Goal: Information Seeking & Learning: Learn about a topic

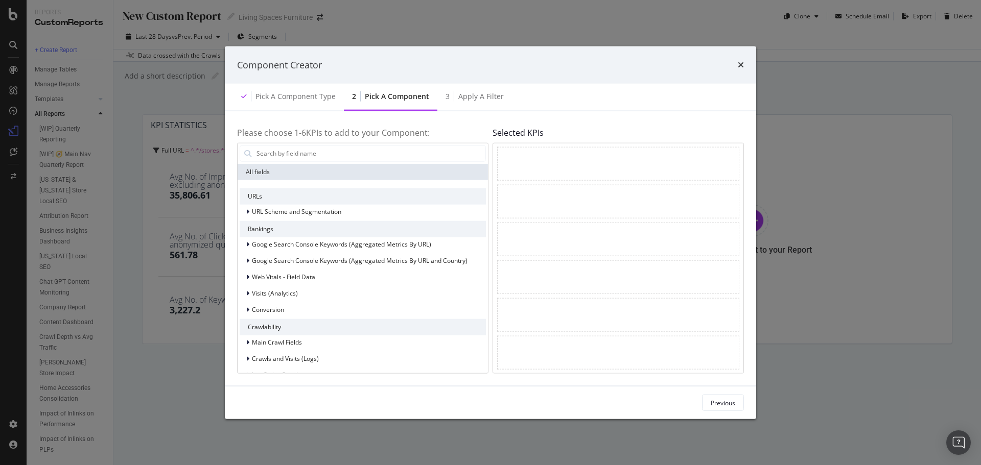
scroll to position [255, 0]
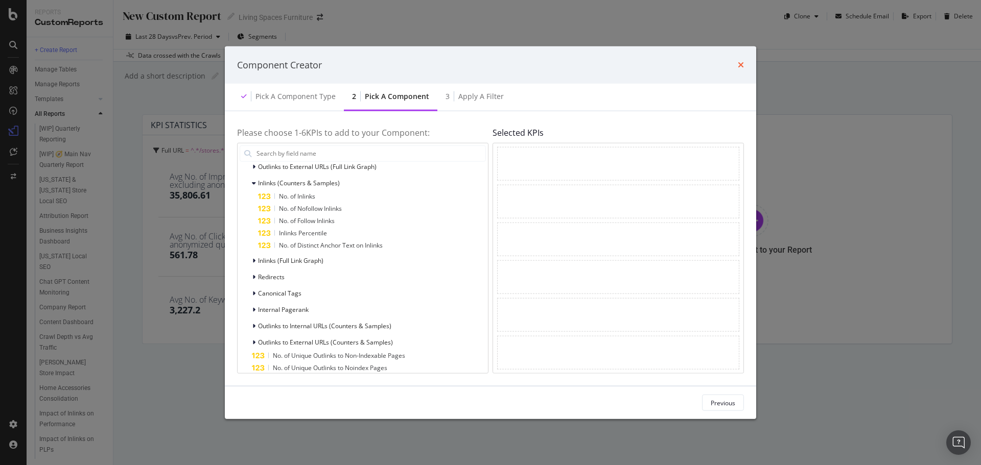
click at [741, 64] on icon "times" at bounding box center [741, 65] width 6 height 8
click at [344, 210] on div "No. of Nofollow Inlinks" at bounding box center [372, 208] width 228 height 12
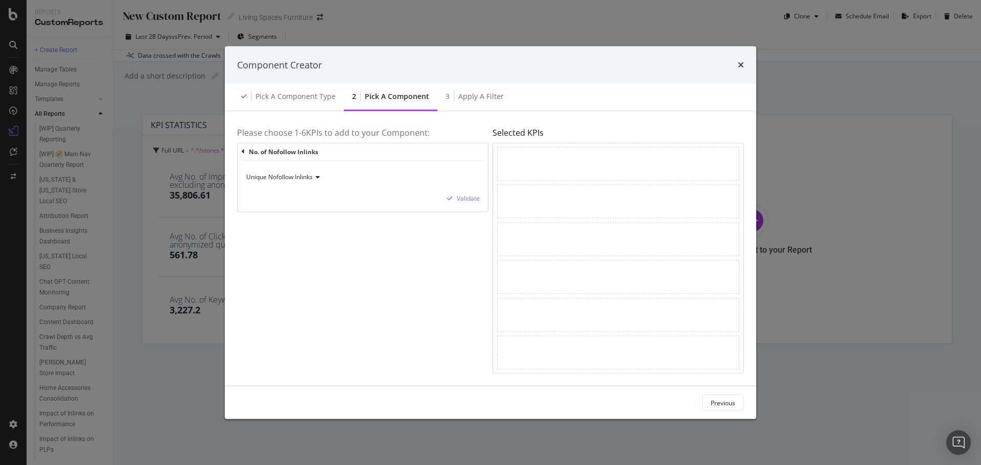
click at [302, 179] on span "Unique Nofollow Inlinks" at bounding box center [279, 177] width 66 height 9
click at [425, 234] on div "Please choose 1- 6 KPIs to add to your Component: No. of Nofollow Inlinks Uniqu…" at bounding box center [362, 249] width 251 height 250
click at [322, 172] on div "Unique Nofollow Inlinks" at bounding box center [363, 177] width 234 height 16
click at [417, 235] on div "Please choose 1- 6 KPIs to add to your Component: No. of Nofollow Inlinks Uniqu…" at bounding box center [362, 249] width 251 height 250
click at [242, 148] on div "No. of Nofollow Inlinks" at bounding box center [363, 151] width 242 height 17
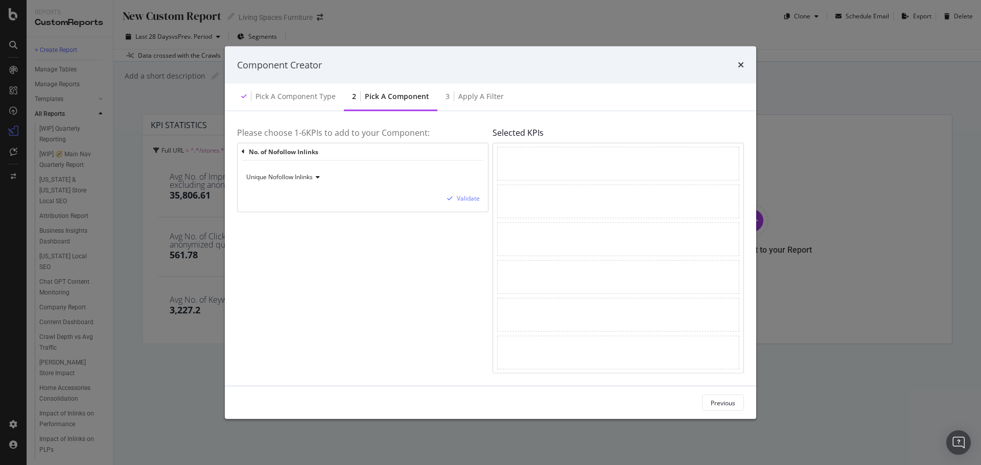
click at [244, 153] on icon "modal" at bounding box center [243, 152] width 3 height 6
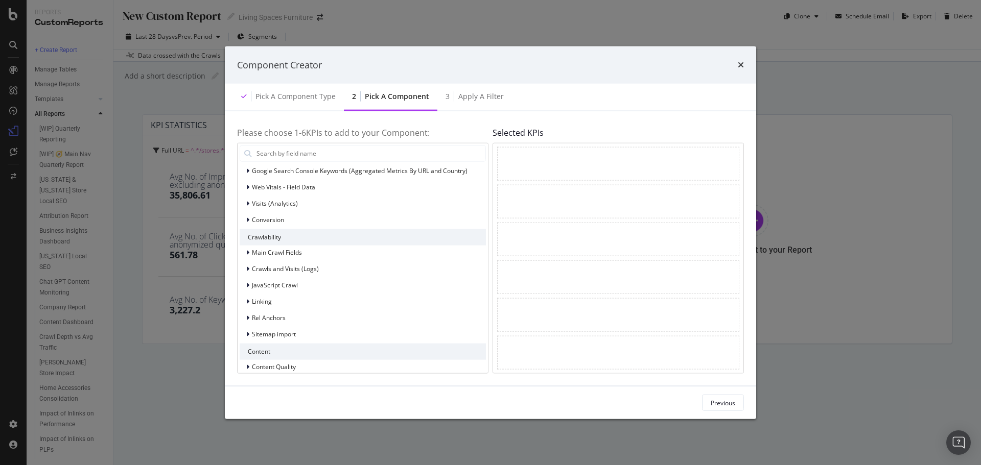
scroll to position [153, 0]
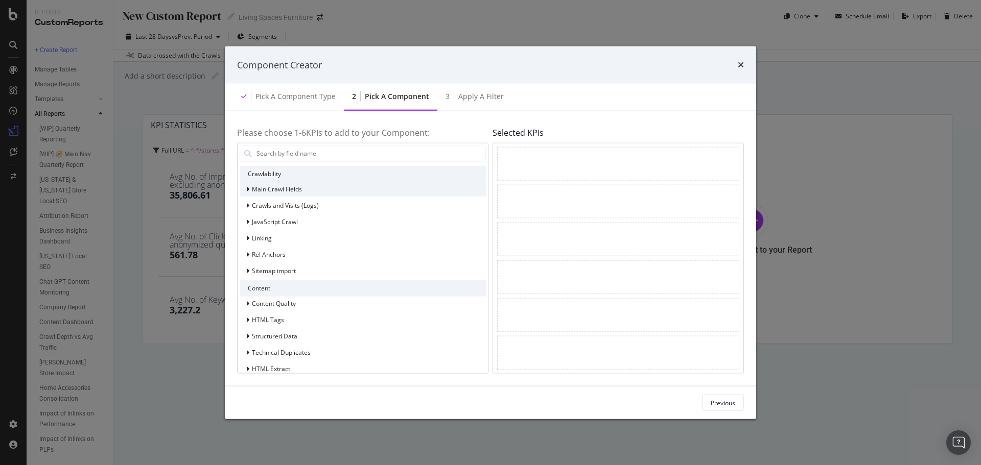
click at [249, 188] on icon "modal" at bounding box center [247, 189] width 3 height 6
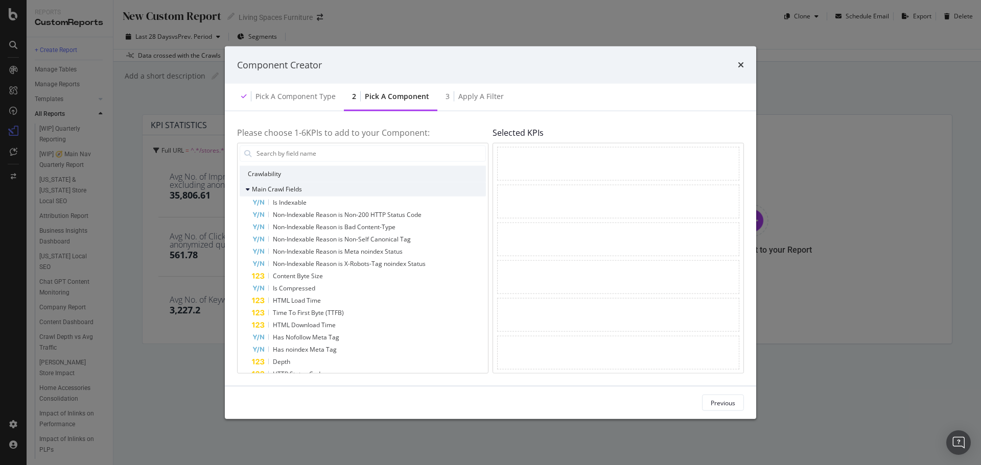
click at [248, 188] on icon "modal" at bounding box center [248, 189] width 4 height 6
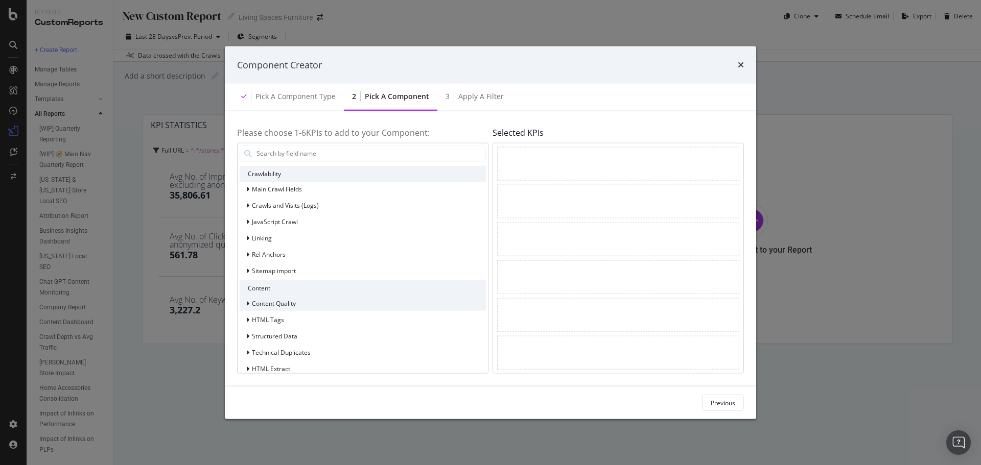
click at [245, 303] on div "Content Quality" at bounding box center [268, 303] width 56 height 10
click at [248, 304] on icon "modal" at bounding box center [248, 303] width 4 height 6
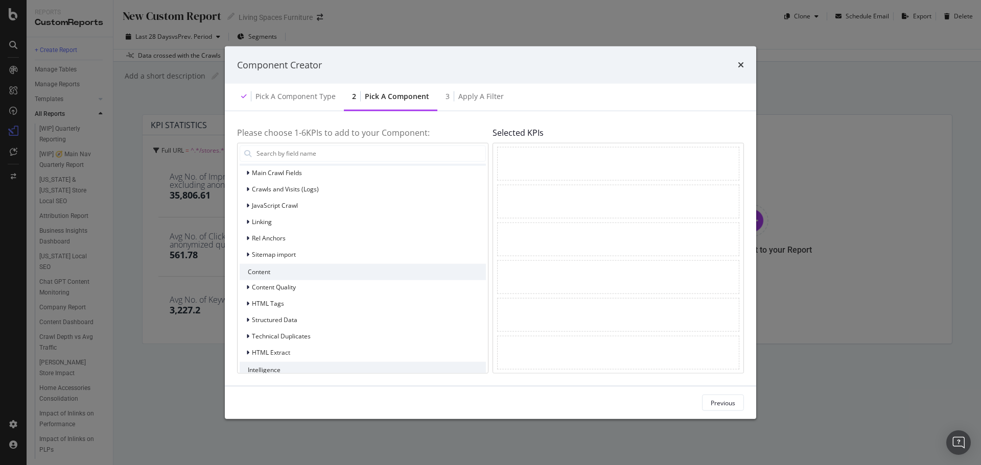
scroll to position [197, 0]
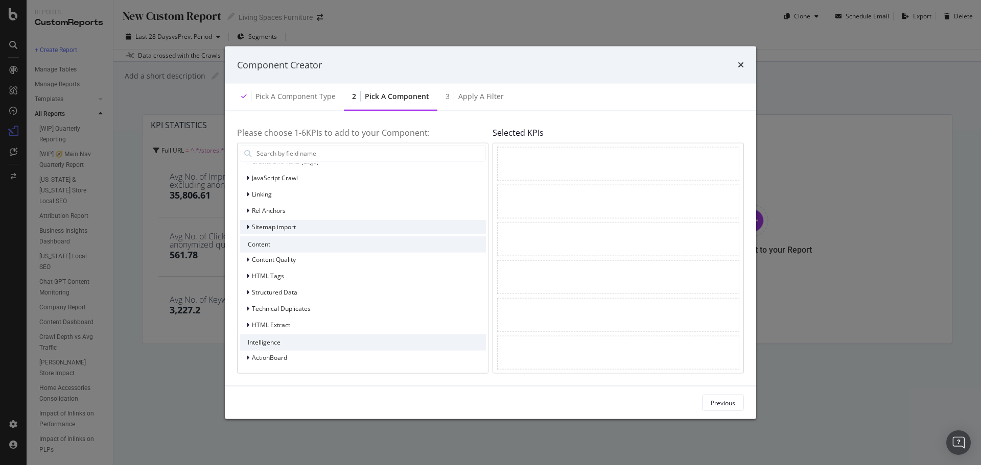
click at [247, 229] on icon "modal" at bounding box center [247, 227] width 3 height 6
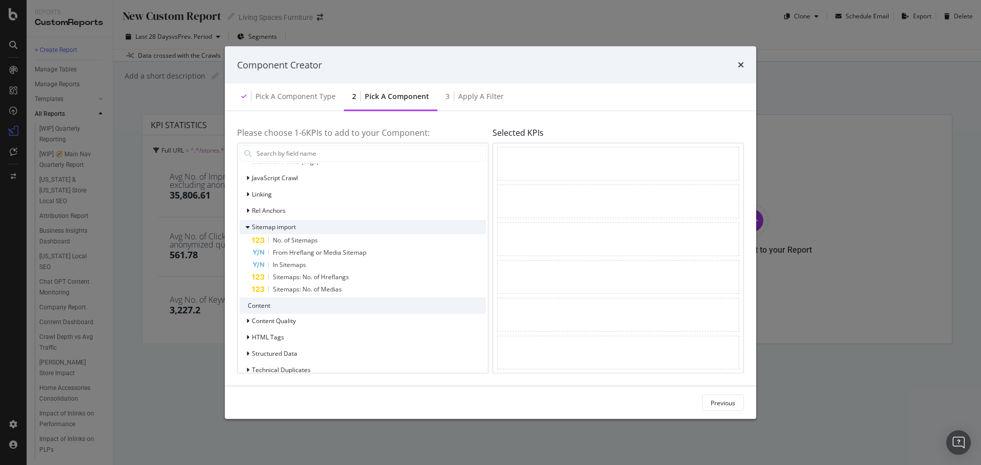
click at [247, 229] on icon "modal" at bounding box center [248, 227] width 4 height 6
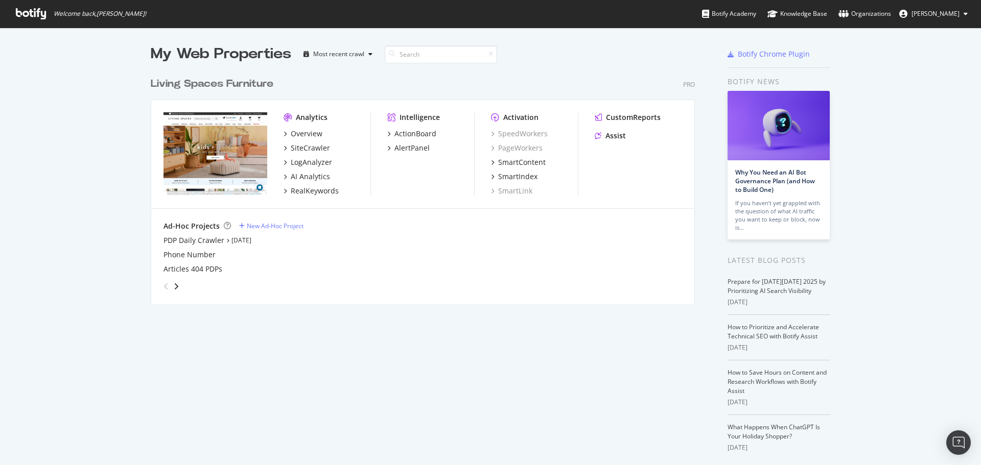
scroll to position [458, 965]
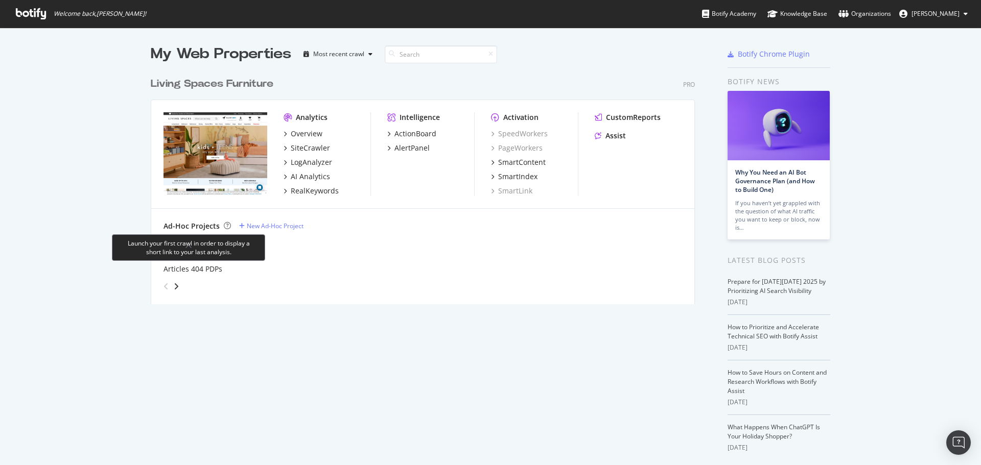
click at [119, 223] on div "My Web Properties Most recent crawl Living Spaces Furniture Pro Analytics Overv…" at bounding box center [490, 267] width 981 height 479
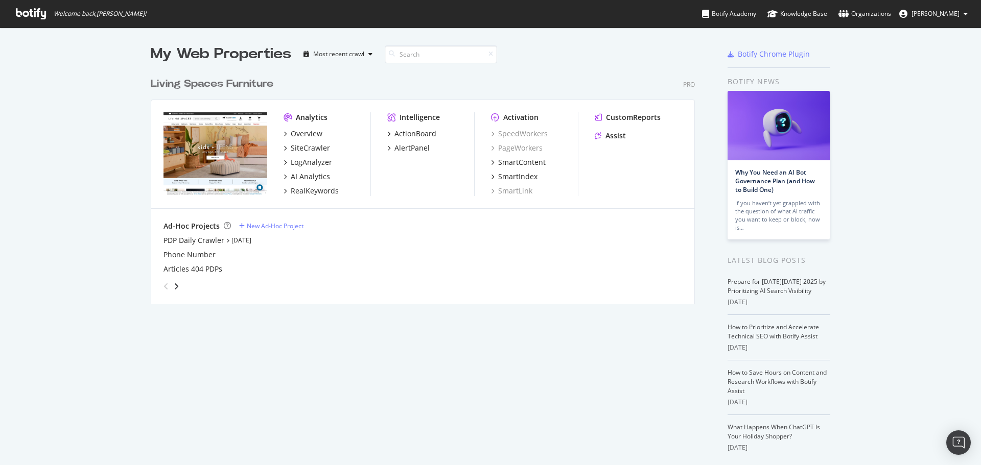
click at [531, 358] on div "My Web Properties Most recent crawl Living Spaces Furniture Pro Analytics Overv…" at bounding box center [433, 267] width 564 height 446
click at [430, 398] on div "My Web Properties Most recent crawl Living Spaces Furniture Pro Analytics Overv…" at bounding box center [433, 267] width 564 height 446
drag, startPoint x: 441, startPoint y: 383, endPoint x: 418, endPoint y: 381, distance: 23.1
click at [441, 385] on div "My Web Properties Most recent crawl Living Spaces Furniture Pro Analytics Overv…" at bounding box center [433, 267] width 564 height 446
click at [285, 148] on div "SiteCrawler" at bounding box center [307, 148] width 46 height 10
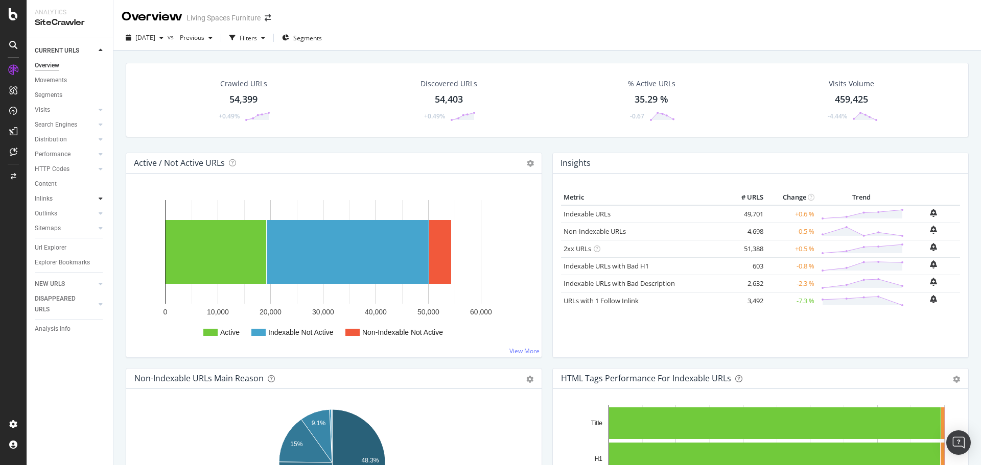
click at [102, 200] on icon at bounding box center [101, 199] width 4 height 6
click at [57, 243] on div "Insights" at bounding box center [50, 243] width 22 height 11
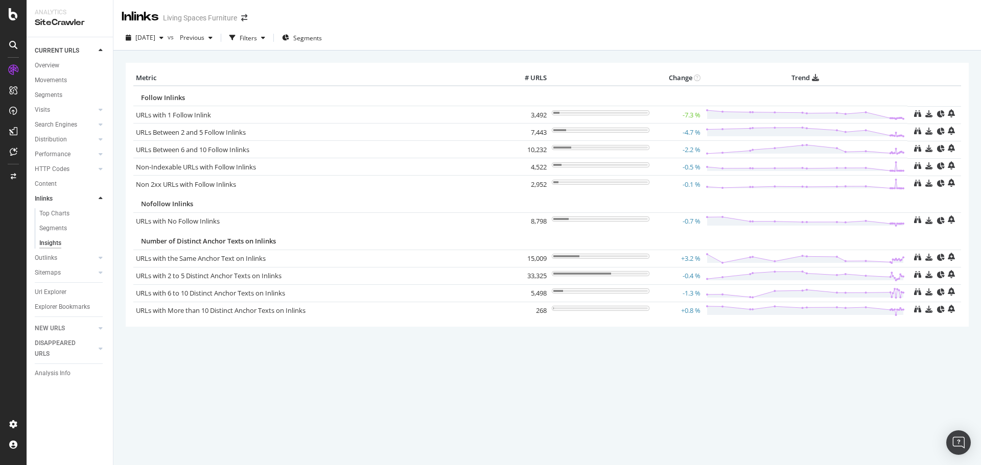
click at [564, 416] on div "× Metric # URLS Change Trend Follow Inlinks URLs with 1 Follow Inlink 3,492 -7.…" at bounding box center [546, 258] width 867 height 415
click at [613, 387] on div "× Metric # URLS Change Trend Follow Inlinks URLs with 1 Follow Inlink 3,492 -7.…" at bounding box center [546, 258] width 867 height 415
click at [100, 259] on icon at bounding box center [101, 258] width 4 height 6
click at [58, 258] on div "Insights" at bounding box center [50, 258] width 22 height 11
